Goal: Navigation & Orientation: Go to known website

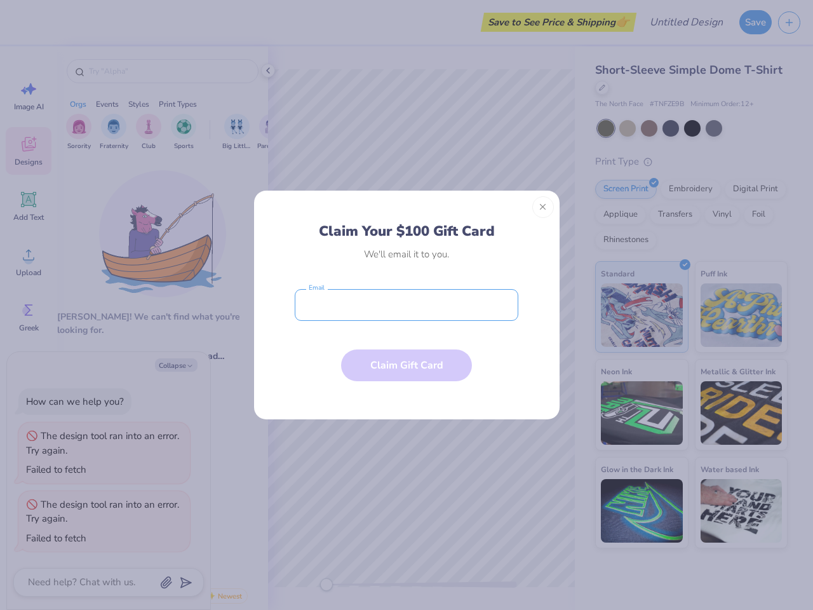
click at [407, 305] on input "email" at bounding box center [407, 305] width 224 height 32
click at [543, 207] on button "Close" at bounding box center [543, 207] width 22 height 22
